Goal: Information Seeking & Learning: Learn about a topic

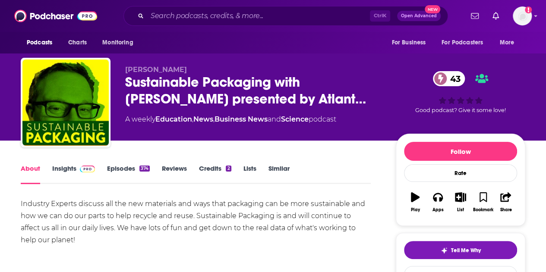
click at [65, 171] on link "Insights" at bounding box center [73, 174] width 43 height 20
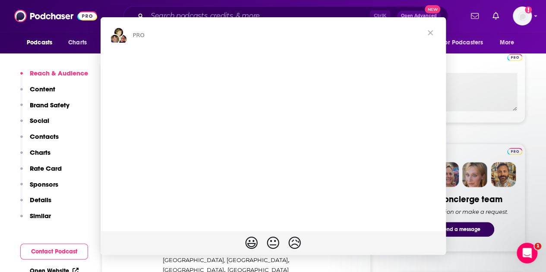
scroll to position [300, 0]
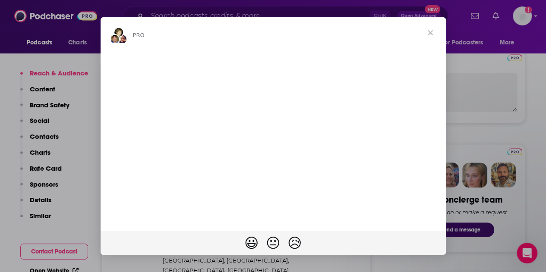
click at [438, 33] on span "Close" at bounding box center [430, 32] width 31 height 31
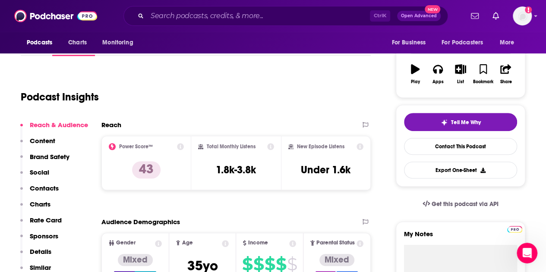
scroll to position [0, 0]
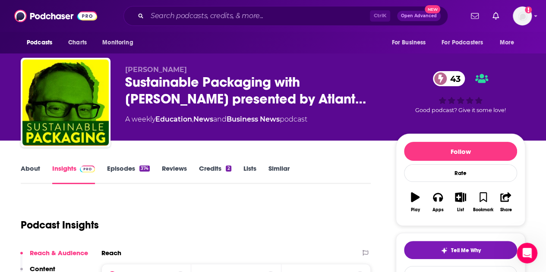
click at [210, 172] on link "Credits 2" at bounding box center [215, 174] width 32 height 20
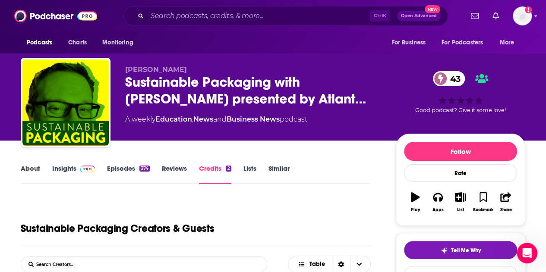
click at [114, 172] on link "Episodes 374" at bounding box center [128, 174] width 43 height 20
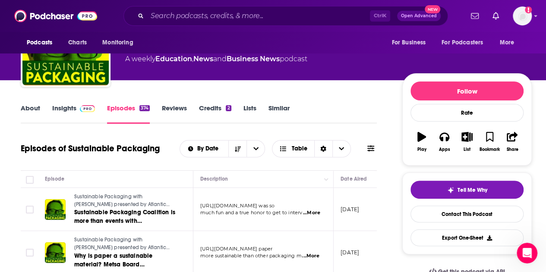
scroll to position [61, 0]
